Goal: Check status

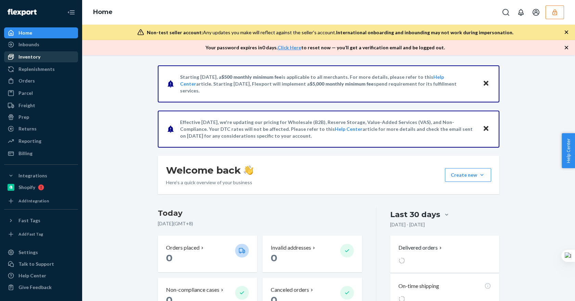
click at [27, 56] on div "Inventory" at bounding box center [29, 56] width 22 height 7
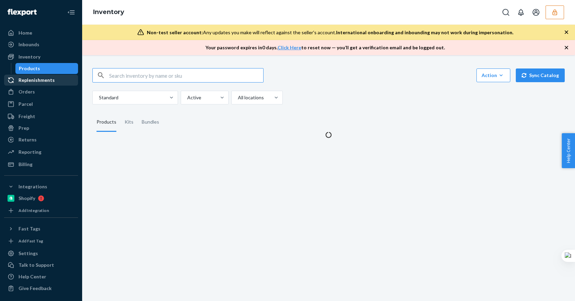
click at [38, 81] on div "Replenishments" at bounding box center [36, 80] width 36 height 7
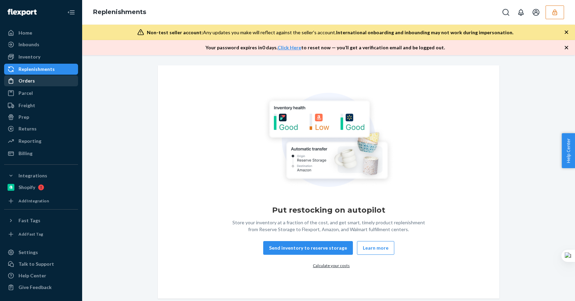
click at [40, 80] on div "Orders" at bounding box center [41, 81] width 73 height 10
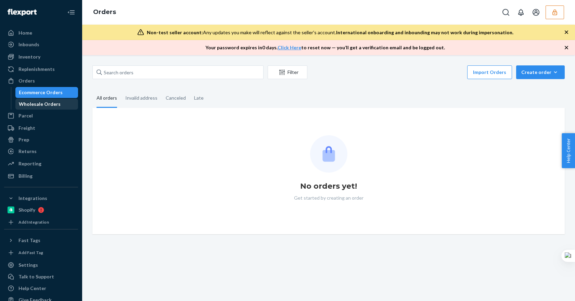
click at [41, 103] on div "Wholesale Orders" at bounding box center [40, 104] width 42 height 7
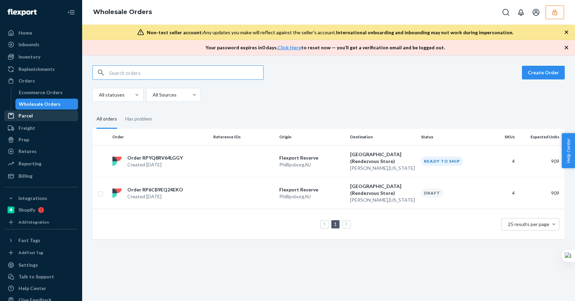
click at [38, 117] on div "Parcel" at bounding box center [41, 116] width 73 height 10
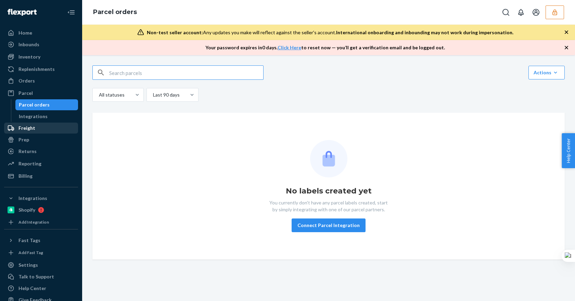
click at [32, 128] on div "Freight" at bounding box center [26, 128] width 17 height 7
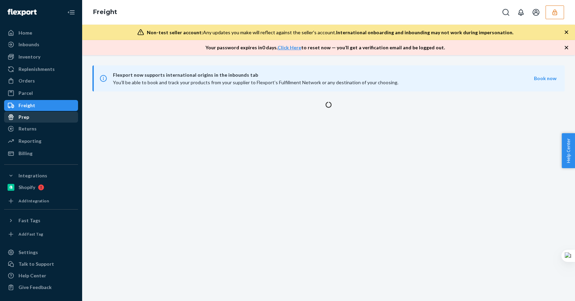
click at [35, 121] on div "Prep" at bounding box center [41, 117] width 73 height 10
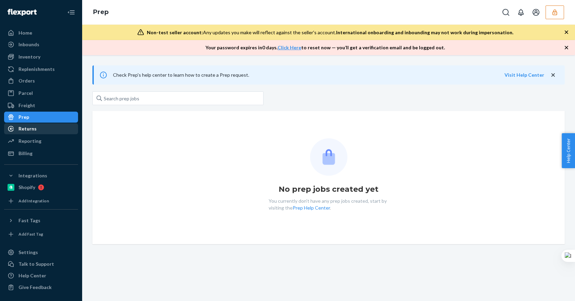
click at [35, 127] on div "Returns" at bounding box center [27, 128] width 18 height 7
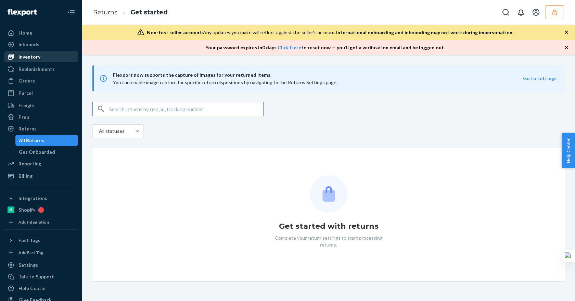
click at [44, 53] on div "Inventory" at bounding box center [41, 57] width 73 height 10
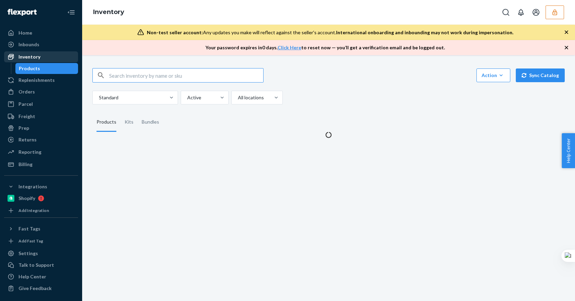
click at [65, 56] on div "Inventory" at bounding box center [41, 57] width 73 height 10
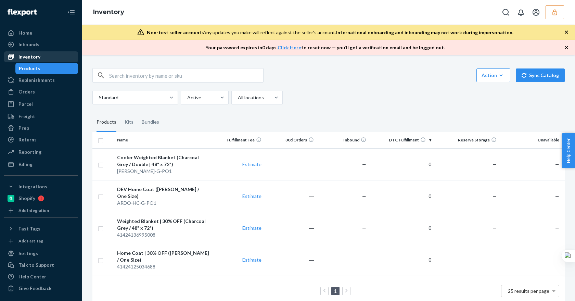
click at [38, 54] on div "Inventory" at bounding box center [29, 56] width 22 height 7
click at [44, 58] on div "Inventory" at bounding box center [41, 57] width 73 height 10
click at [43, 66] on div "Products" at bounding box center [47, 69] width 62 height 10
click at [53, 79] on div "Replenishments" at bounding box center [41, 80] width 73 height 10
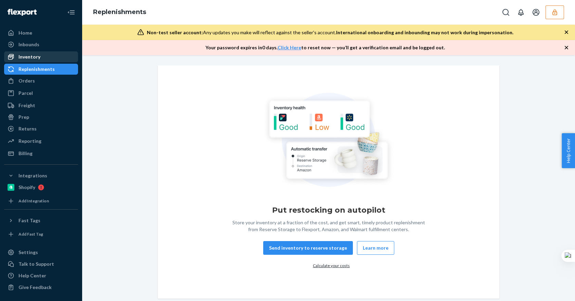
click at [53, 62] on link "Inventory" at bounding box center [41, 56] width 74 height 11
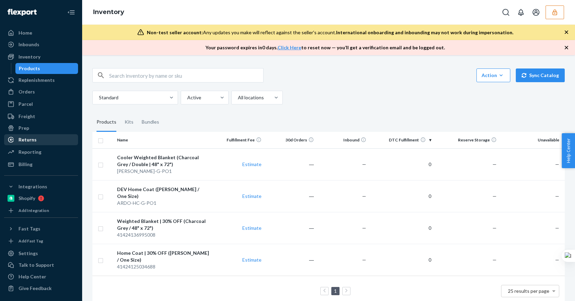
click at [42, 142] on div "Returns" at bounding box center [41, 140] width 73 height 10
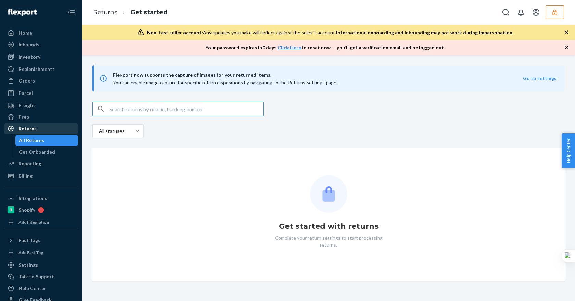
click at [40, 128] on div "Returns" at bounding box center [41, 129] width 73 height 10
click at [44, 120] on div "Prep" at bounding box center [41, 117] width 73 height 10
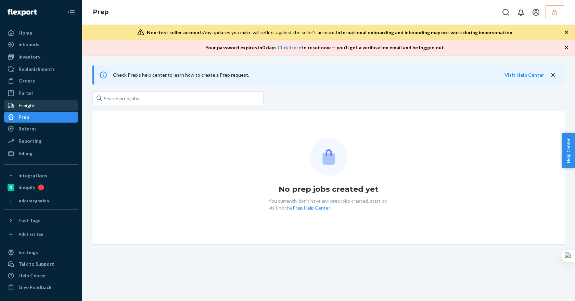
click at [49, 107] on div "Freight" at bounding box center [41, 106] width 73 height 10
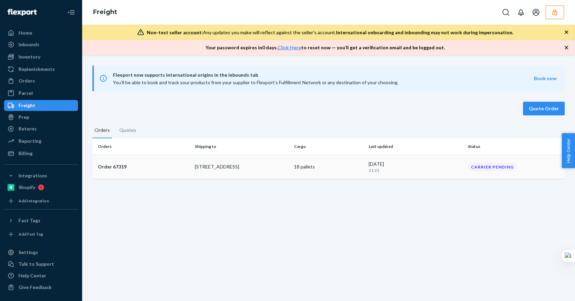
click at [181, 170] on td "Order 67319" at bounding box center [142, 167] width 100 height 24
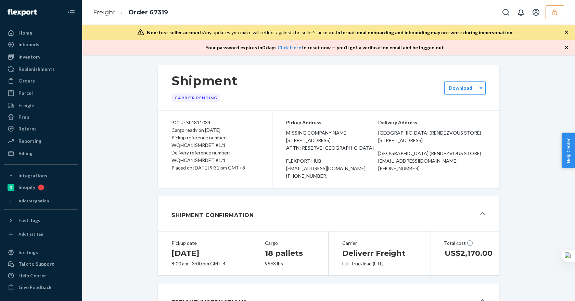
drag, startPoint x: 218, startPoint y: 258, endPoint x: 181, endPoint y: 254, distance: 37.2
click at [181, 254] on h1 "[DATE]" at bounding box center [204, 253] width 66 height 11
drag, startPoint x: 181, startPoint y: 254, endPoint x: 238, endPoint y: 254, distance: 57.1
click at [243, 254] on div "Pickup date [DATE] 8:00 am - 3:00 pm GMT-4" at bounding box center [204, 253] width 93 height 45
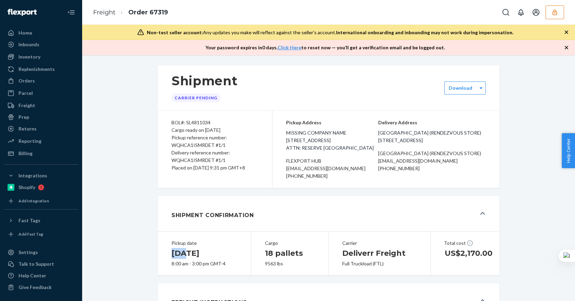
click at [230, 254] on h1 "[DATE]" at bounding box center [204, 253] width 66 height 11
drag, startPoint x: 213, startPoint y: 257, endPoint x: 166, endPoint y: 257, distance: 46.9
click at [166, 257] on div "Pickup date [DATE] 8:00 am - 3:00 pm GMT-4" at bounding box center [204, 253] width 93 height 45
